Goal: Navigation & Orientation: Understand site structure

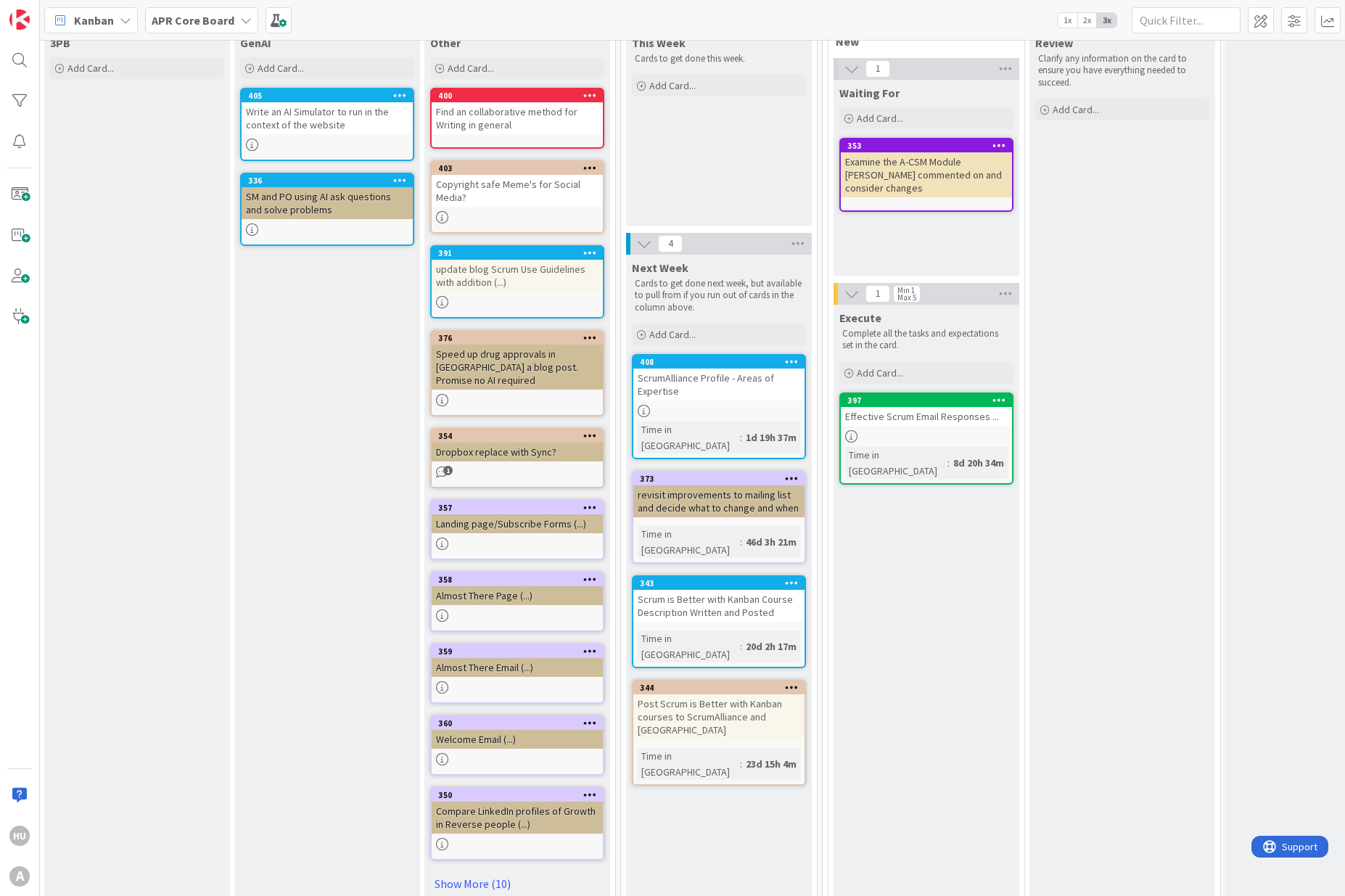
scroll to position [86, 577]
click at [706, 589] on div "Scrum is Better with Kanban Course Description Written and Posted" at bounding box center [719, 604] width 171 height 32
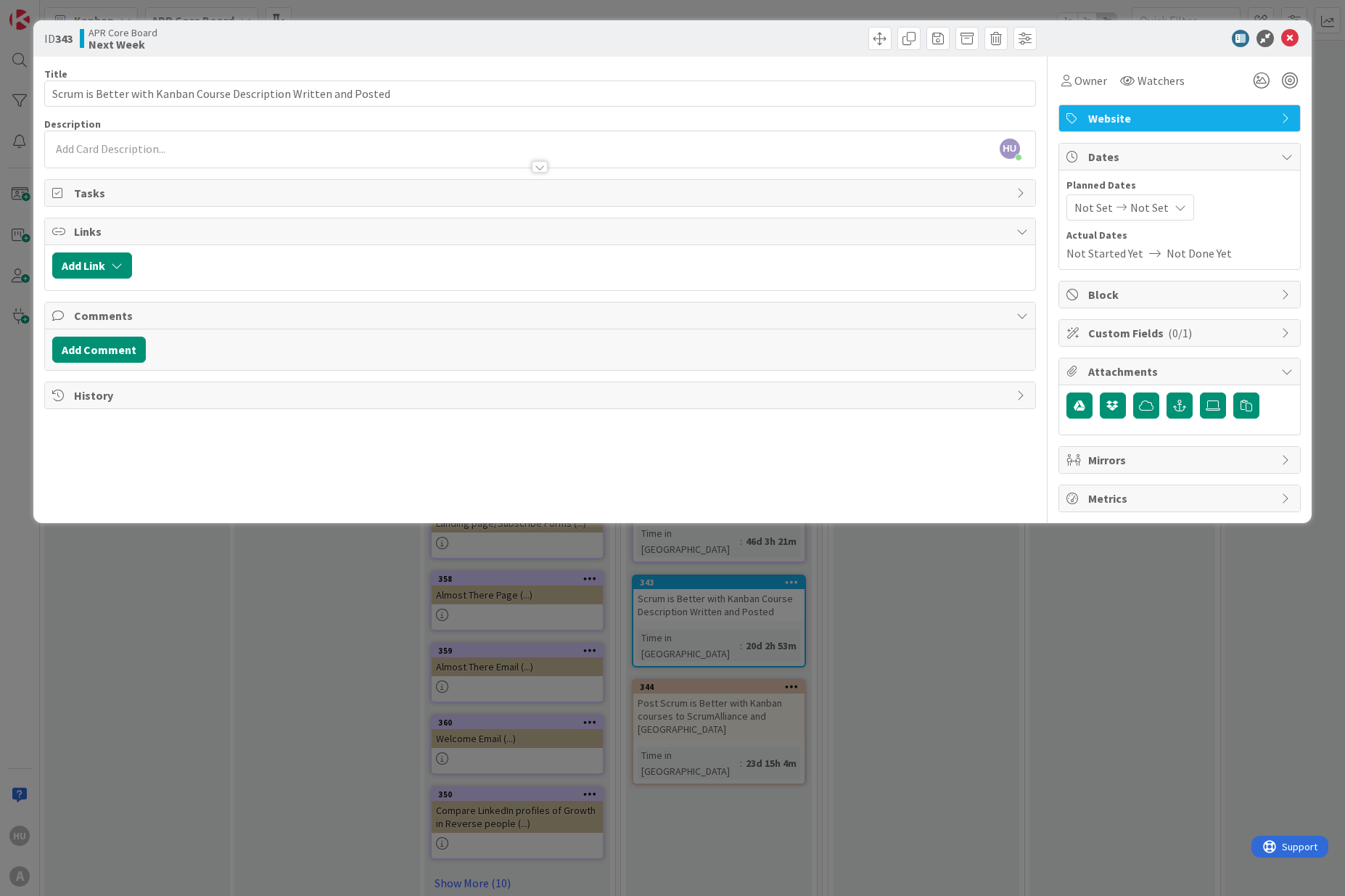
click at [539, 165] on div at bounding box center [539, 167] width 16 height 12
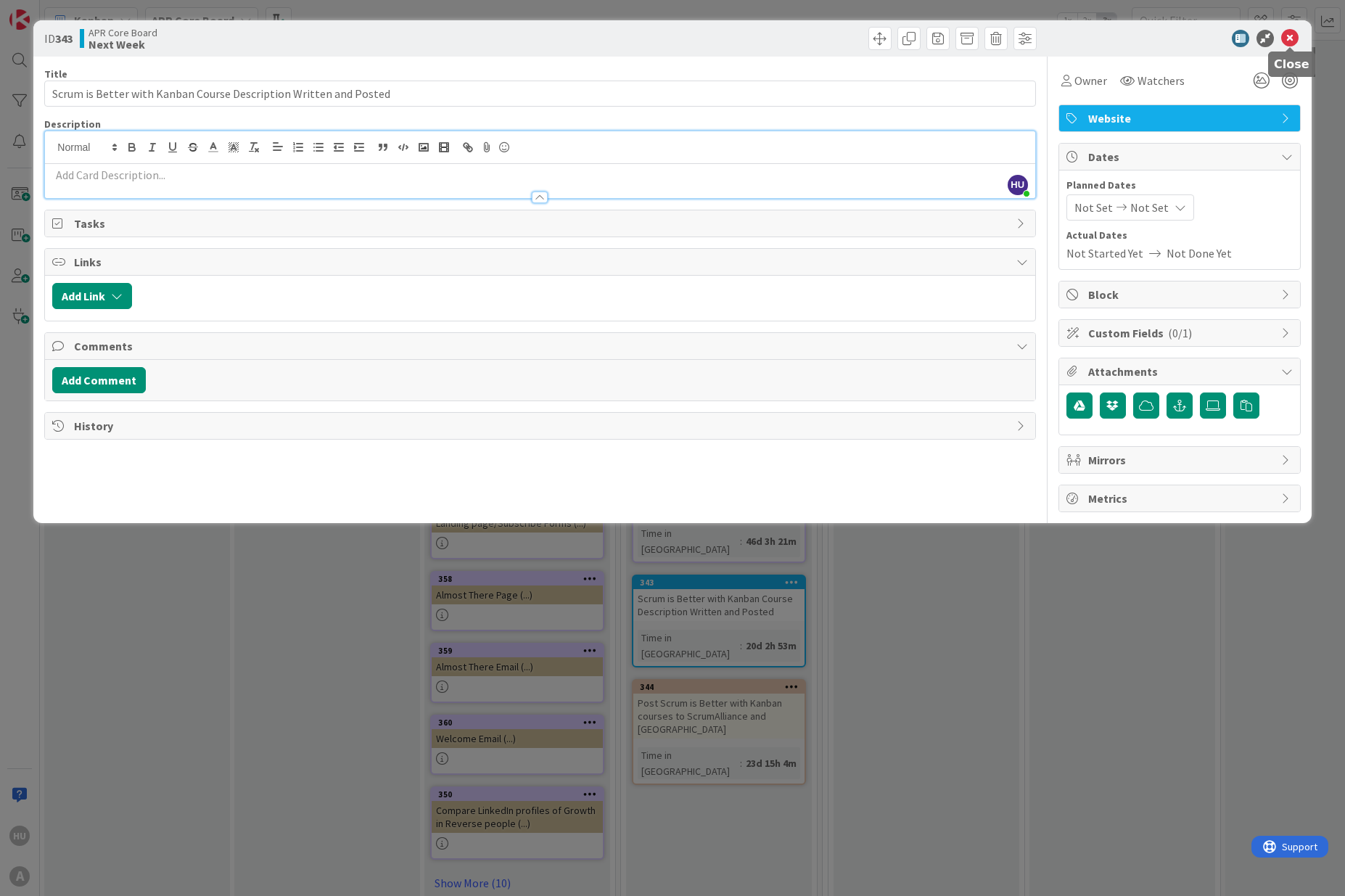
click at [1291, 38] on icon at bounding box center [1290, 38] width 18 height 18
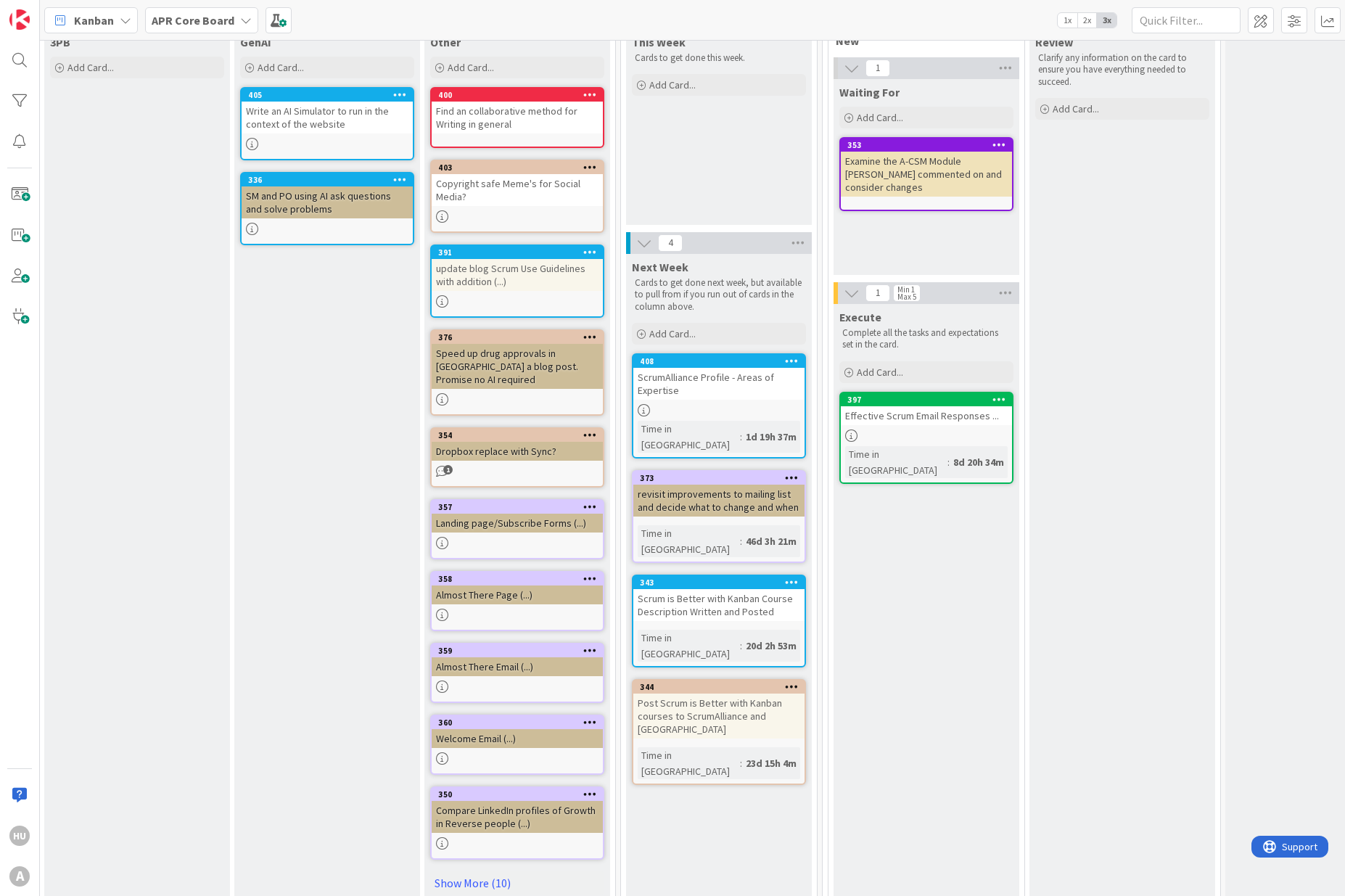
click at [717, 484] on div "revisit improvements to mailing list and decide what to change and when" at bounding box center [719, 500] width 171 height 32
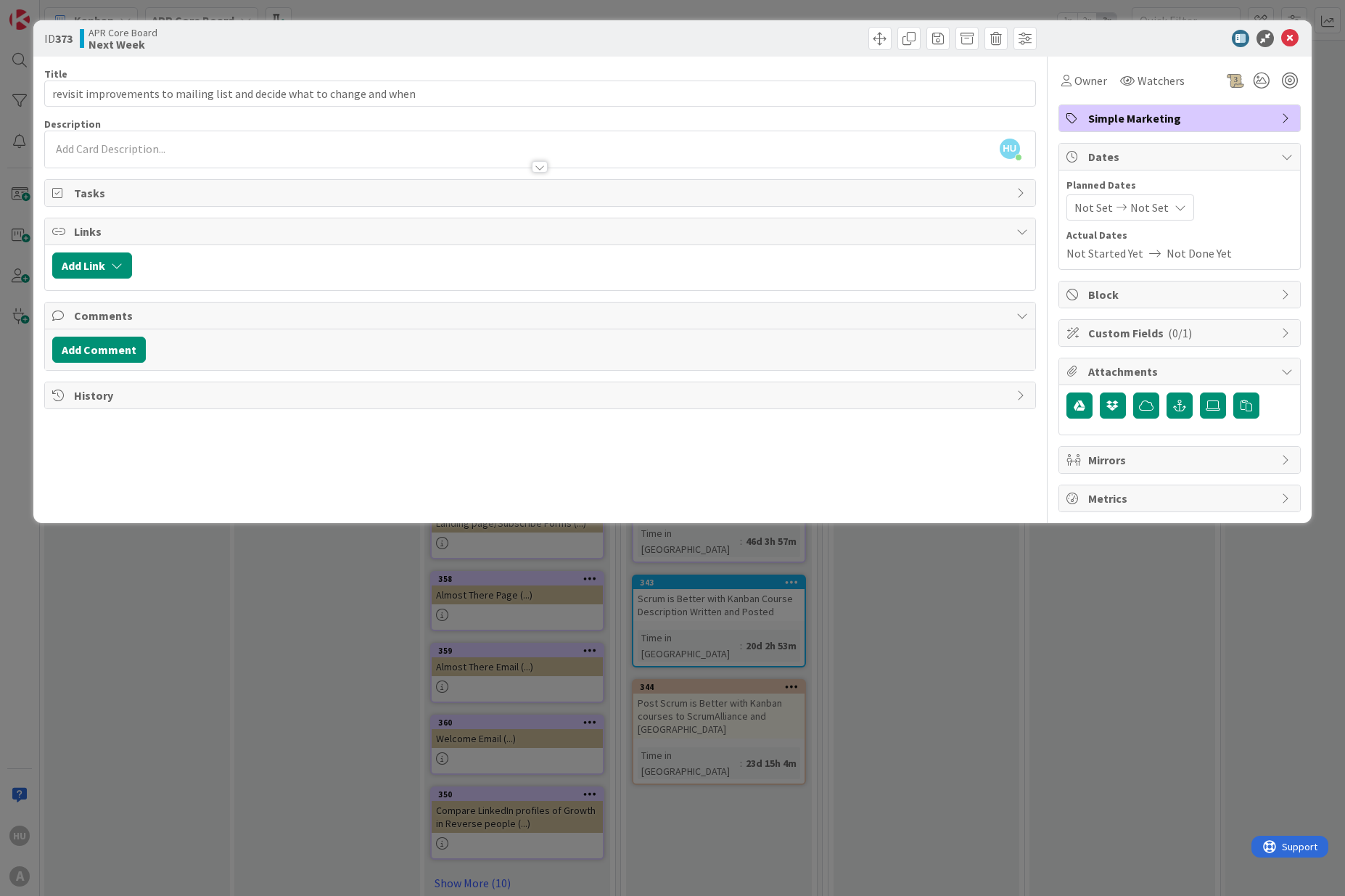
click at [540, 166] on div at bounding box center [539, 167] width 16 height 12
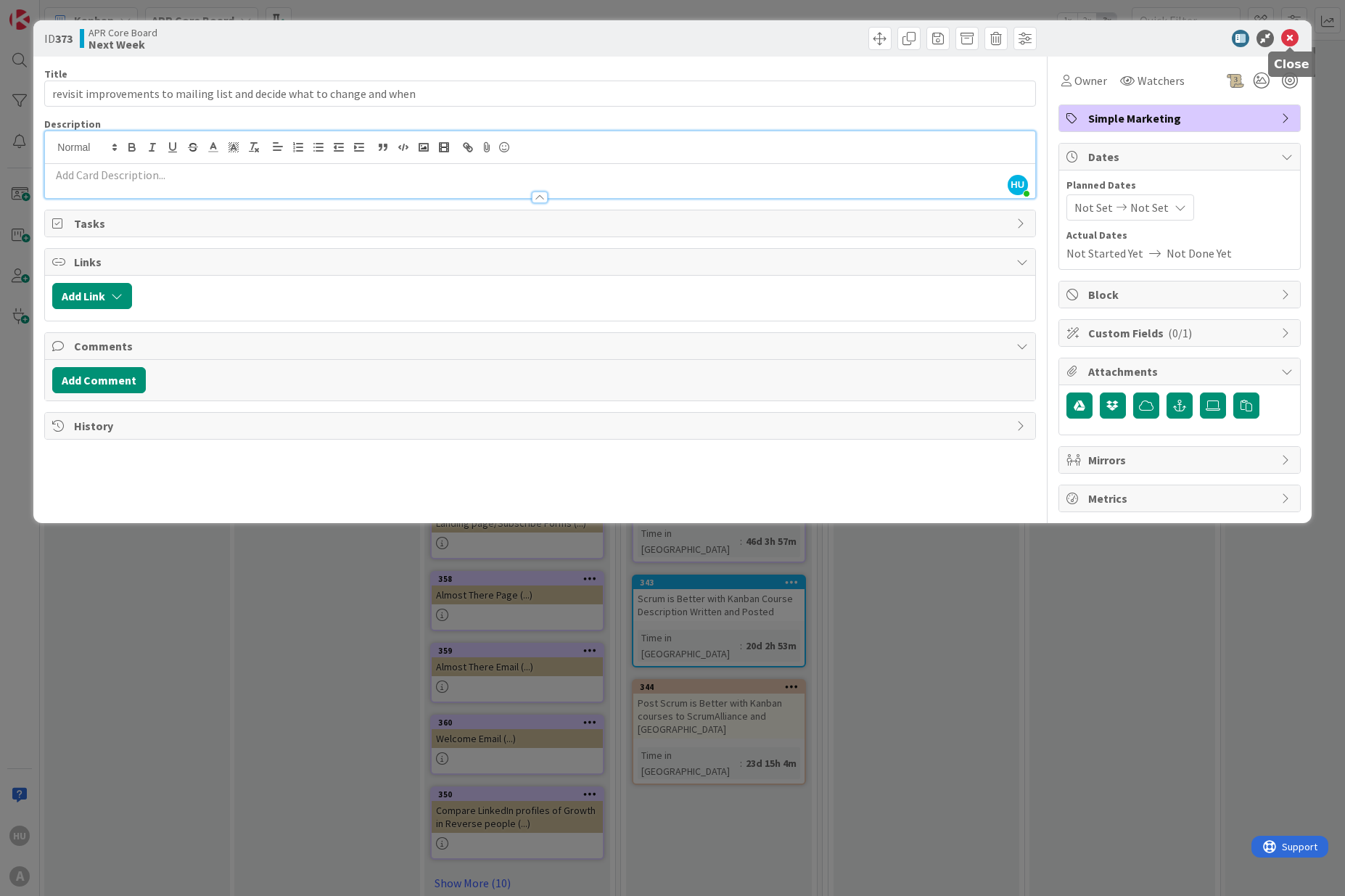
click at [1286, 40] on icon at bounding box center [1290, 38] width 18 height 18
